Goal: Check status: Check status

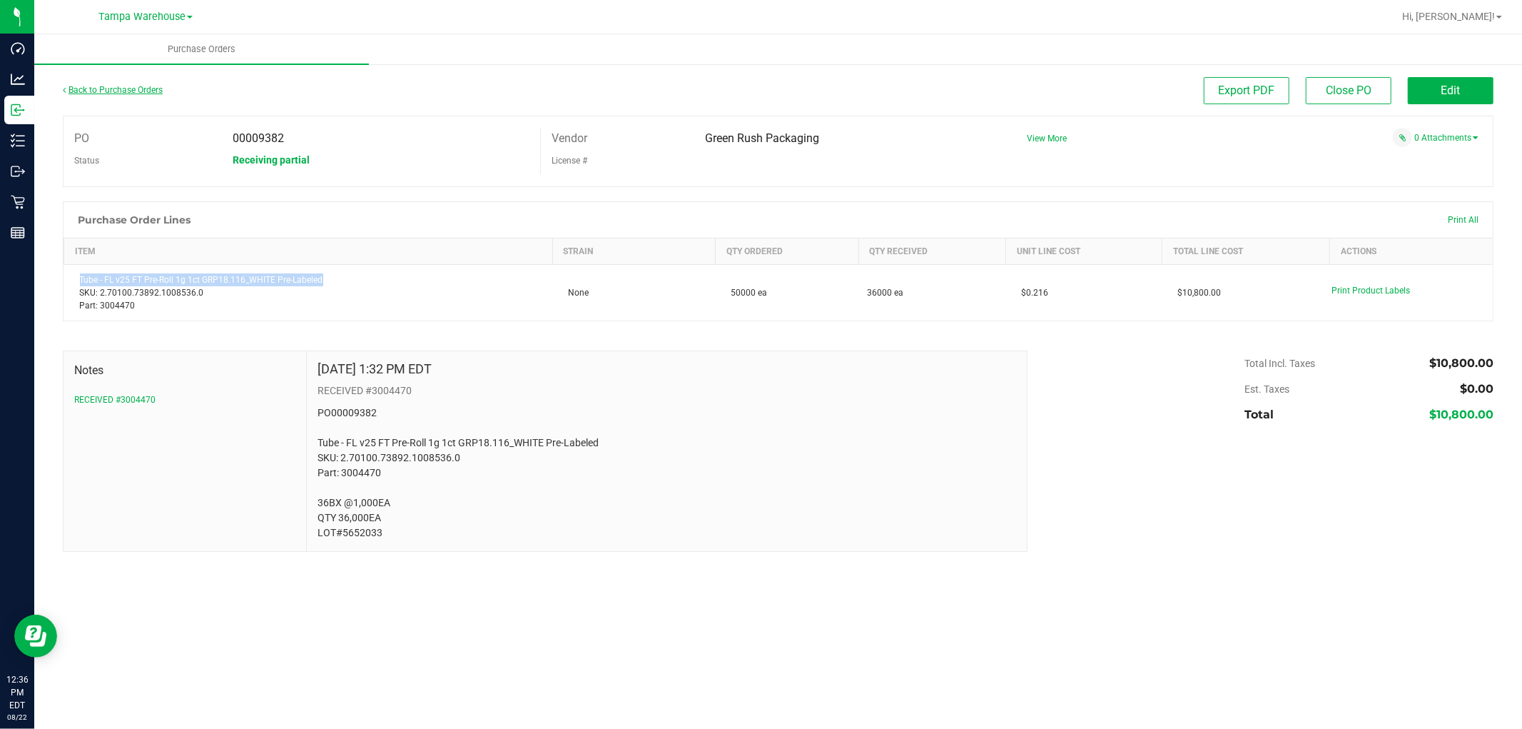
click at [137, 88] on link "Back to Purchase Orders" at bounding box center [113, 90] width 100 height 10
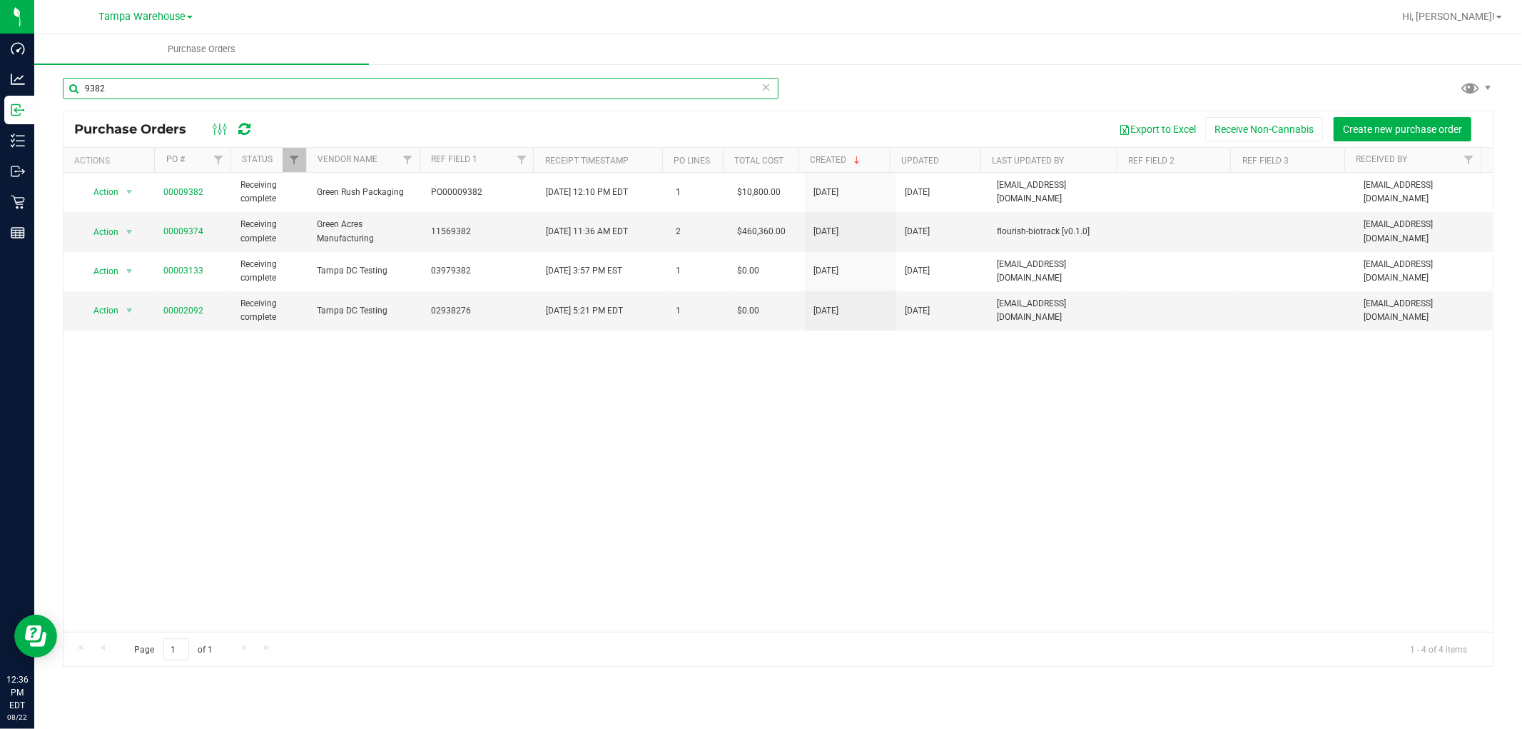
click at [151, 89] on input "9382" at bounding box center [421, 88] width 716 height 21
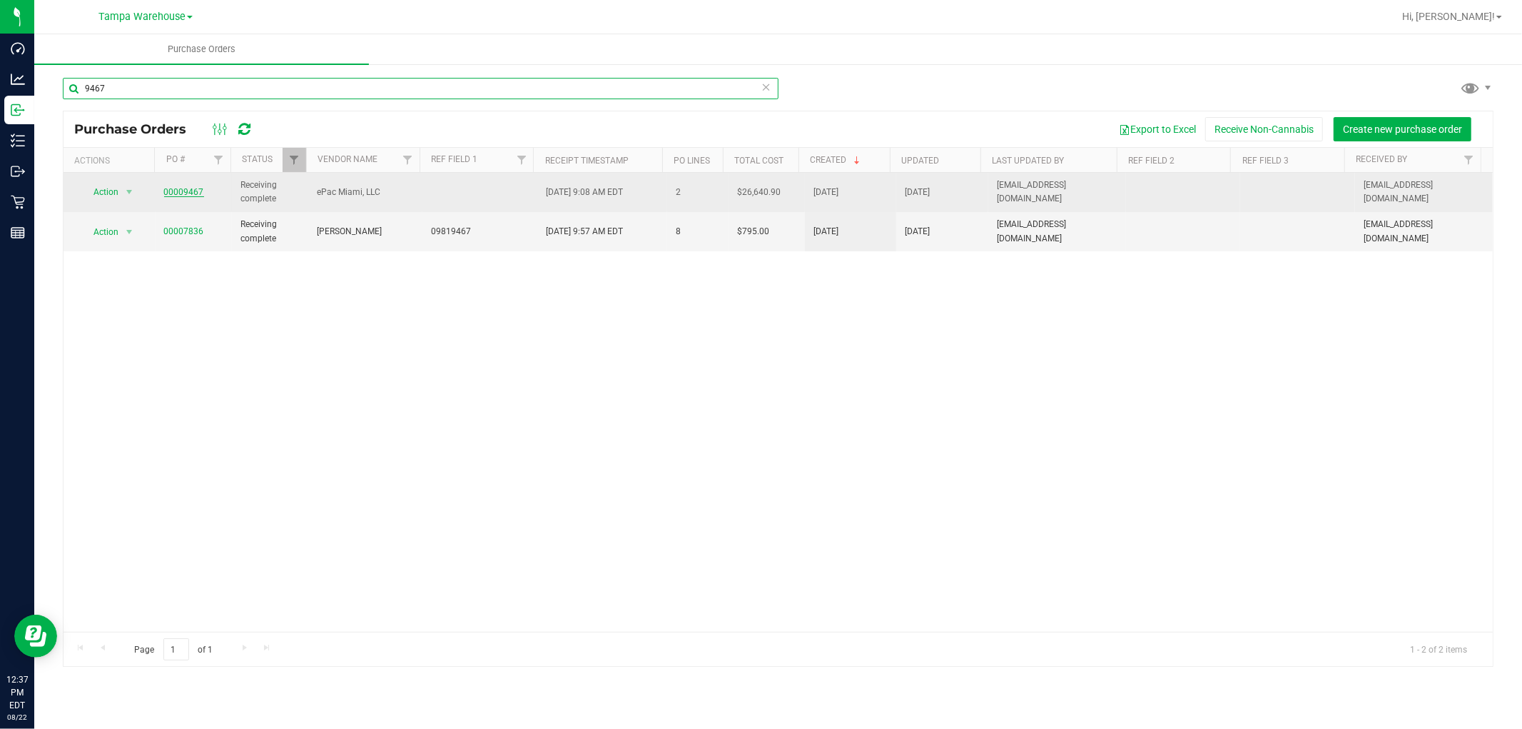
type input "9467"
click at [189, 193] on link "00009467" at bounding box center [184, 192] width 40 height 10
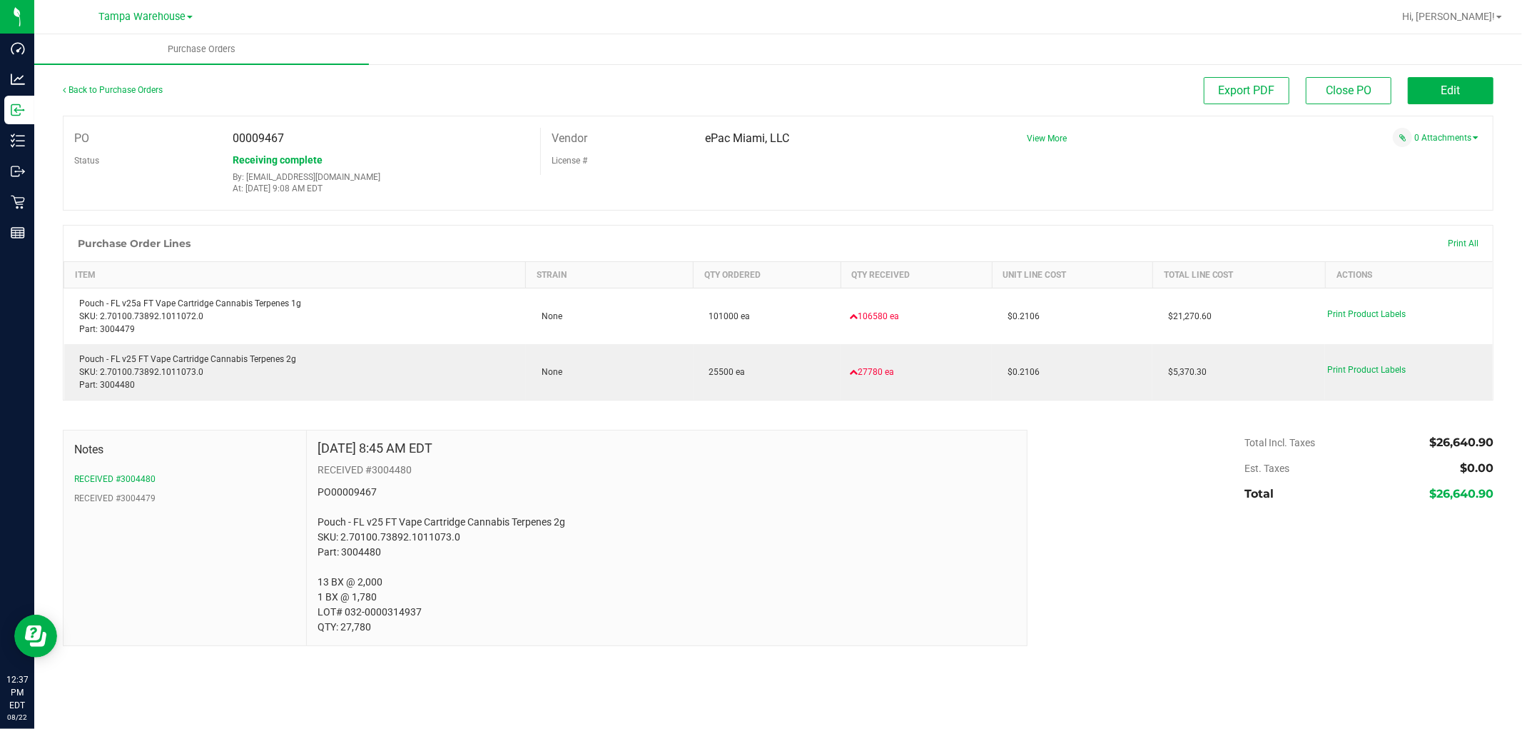
drag, startPoint x: 812, startPoint y: 144, endPoint x: 697, endPoint y: 146, distance: 114.9
click at [697, 146] on div "ePac Miami, LLC" at bounding box center [847, 138] width 307 height 21
copy span "ePac Miami, LLC"
